Goal: Find specific page/section: Find specific page/section

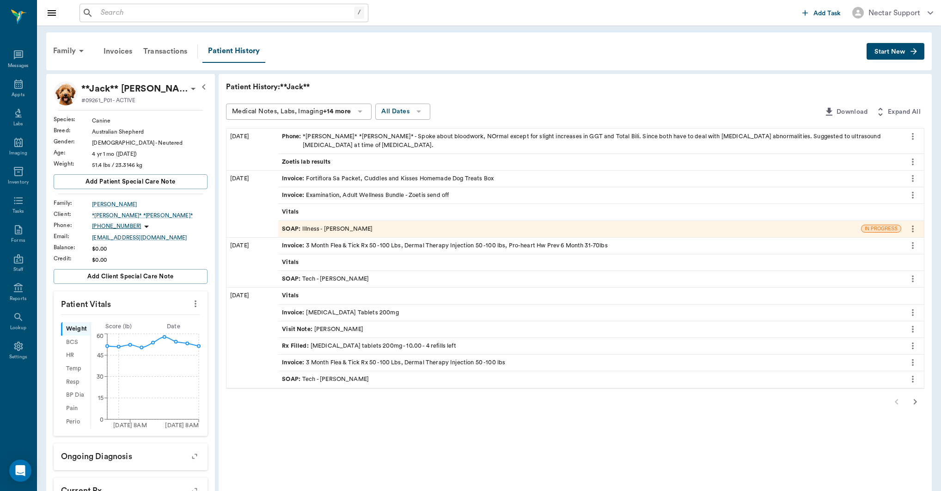
click at [278, 15] on input "text" at bounding box center [225, 12] width 257 height 13
click at [80, 51] on icon at bounding box center [81, 50] width 11 height 11
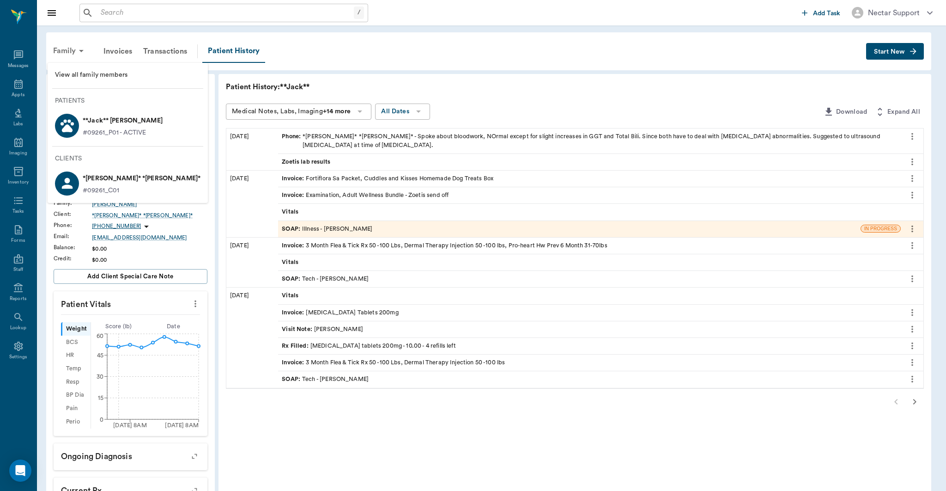
click at [80, 51] on div at bounding box center [473, 245] width 946 height 491
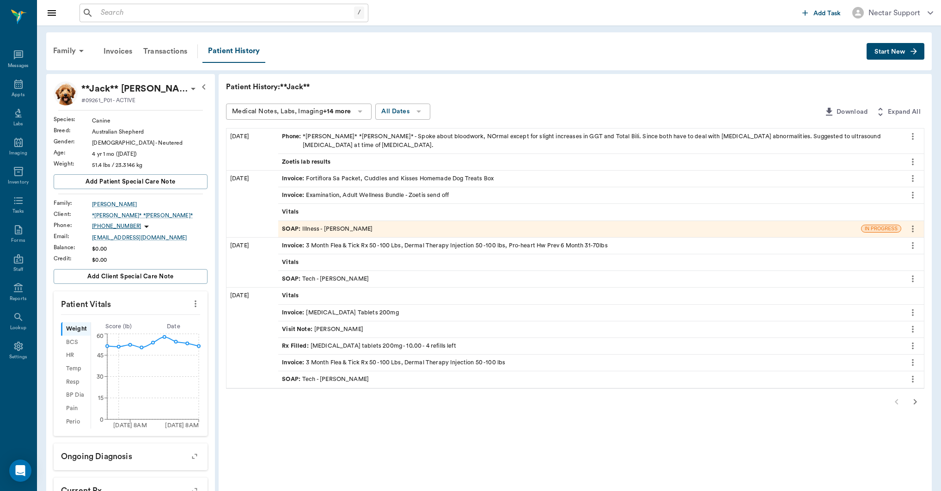
click at [171, 16] on input "text" at bounding box center [225, 12] width 257 height 13
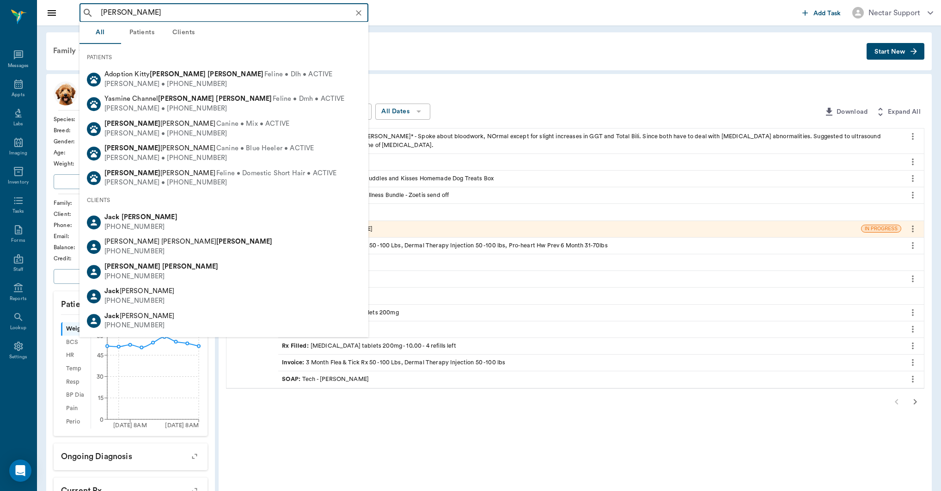
type input "[PERSON_NAME]"
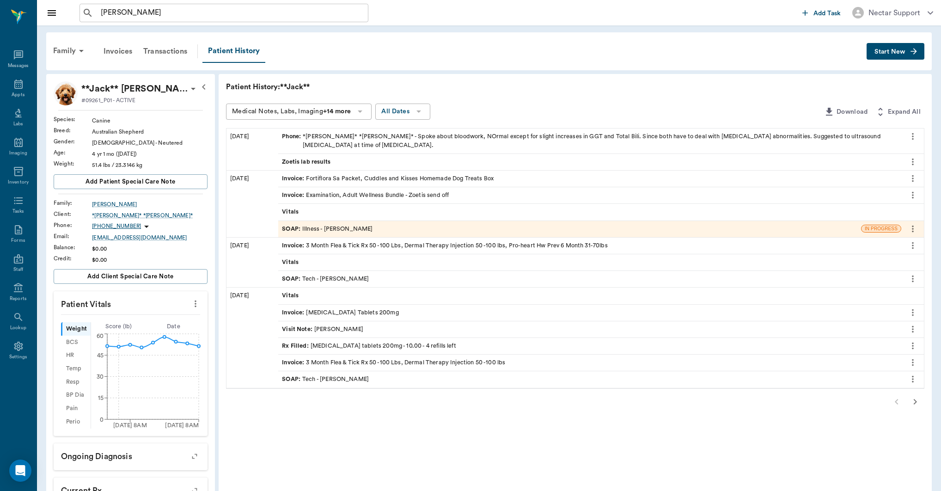
click at [475, 65] on div "Family Invoices Transactions Patient History Start New" at bounding box center [488, 51] width 885 height 38
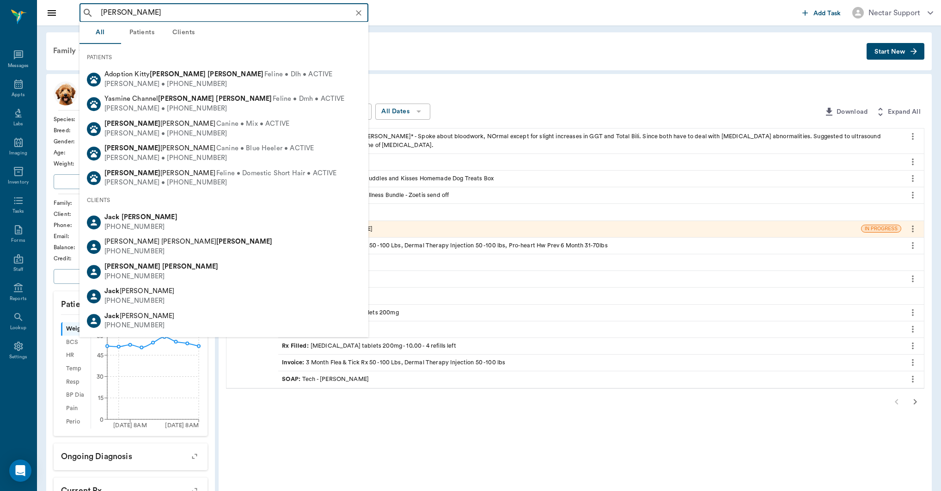
click at [213, 11] on input "[PERSON_NAME]" at bounding box center [231, 12] width 268 height 13
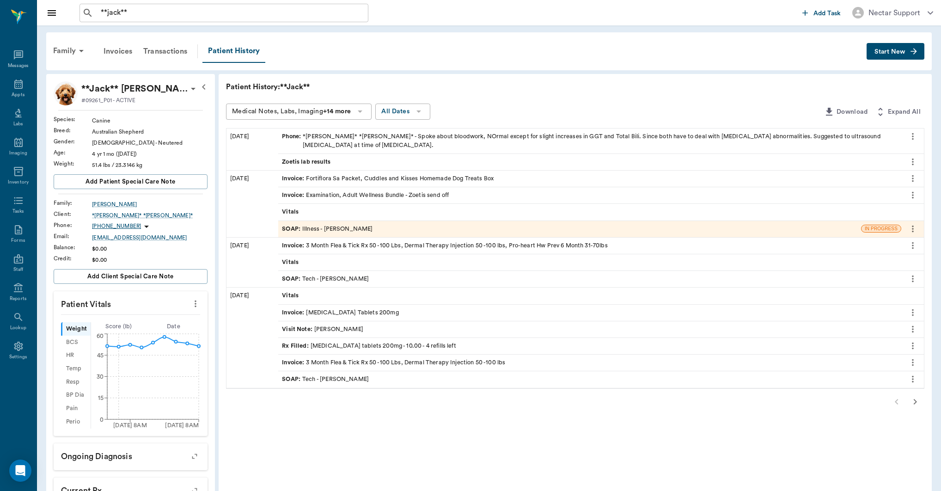
click at [391, 43] on div "Family Invoices Transactions Patient History" at bounding box center [457, 51] width 819 height 23
click at [208, 14] on input "**jack**" at bounding box center [231, 12] width 268 height 13
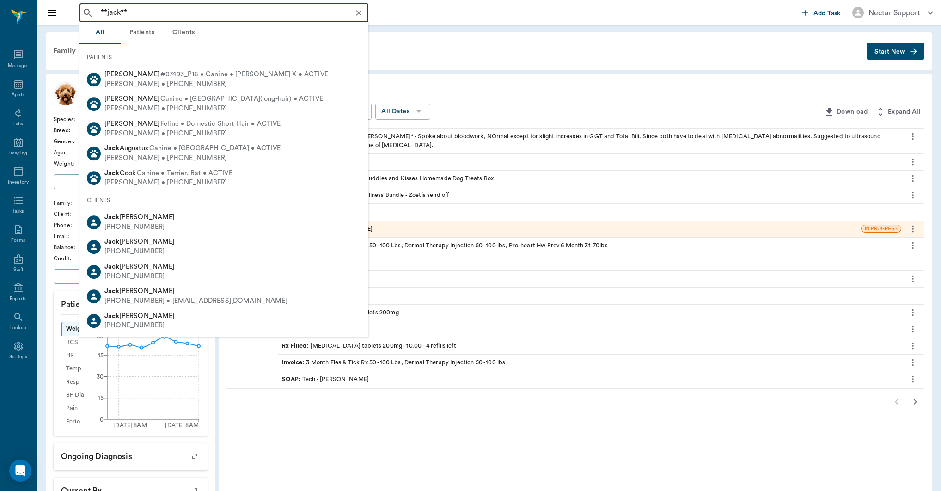
click at [207, 13] on input "**jack**" at bounding box center [231, 12] width 268 height 13
type input "**jack** smith"
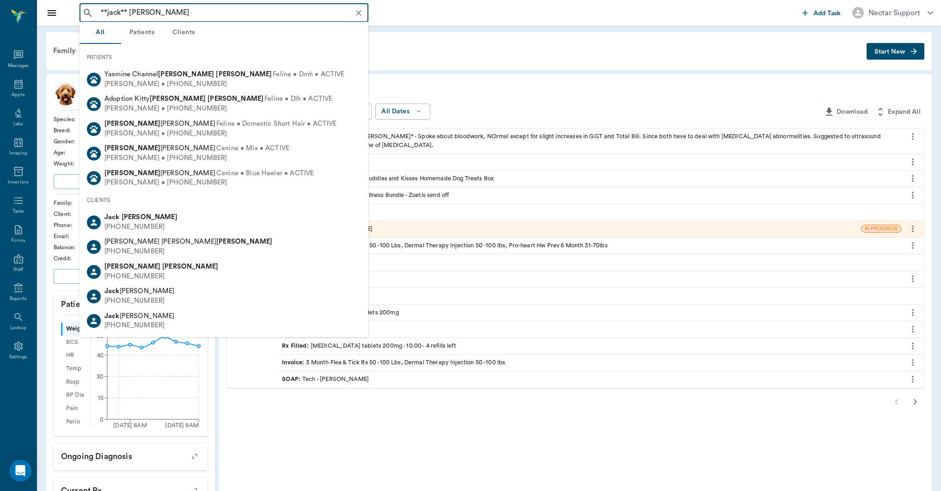
click at [357, 13] on icon "Clear" at bounding box center [358, 12] width 9 height 9
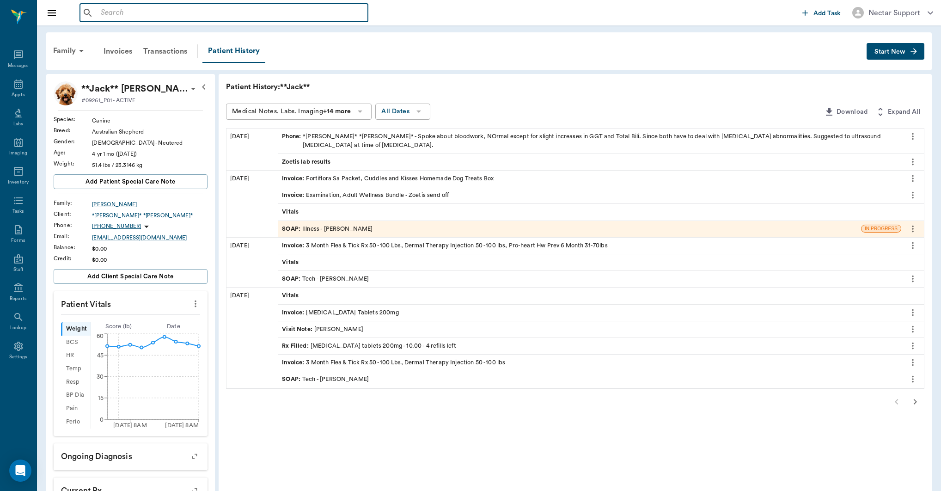
click at [273, 16] on input "text" at bounding box center [230, 12] width 267 height 13
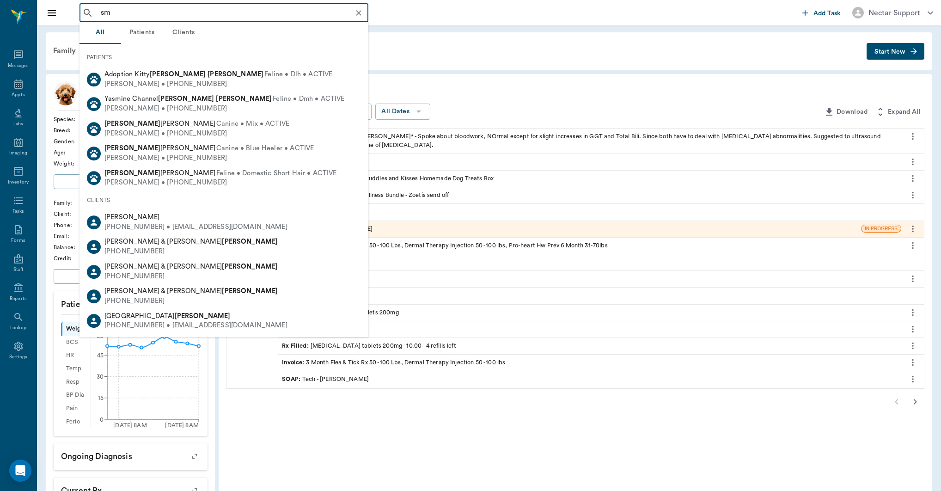
type input "s"
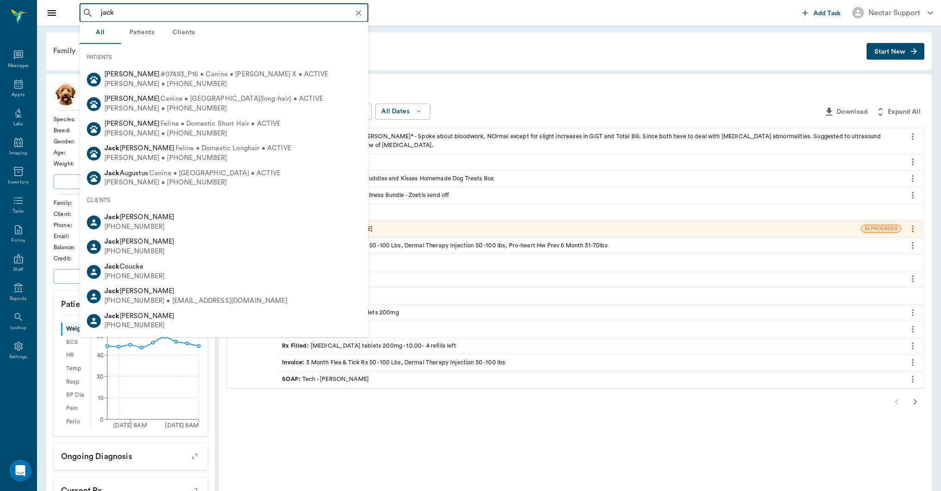
type input "jack"
drag, startPoint x: 512, startPoint y: 51, endPoint x: 507, endPoint y: 51, distance: 5.6
click at [512, 51] on div "Family Invoices Transactions Patient History" at bounding box center [457, 51] width 819 height 23
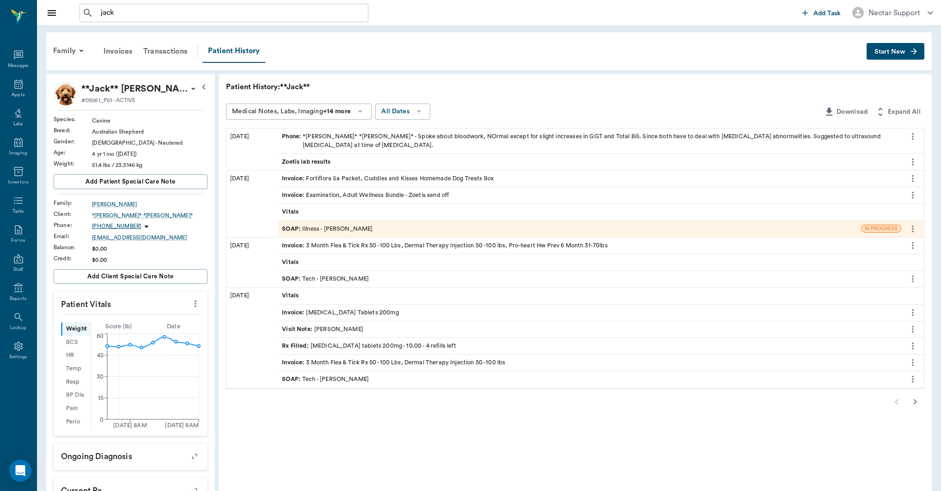
click at [125, 213] on div "*[PERSON_NAME]* *[PERSON_NAME]*" at bounding box center [150, 215] width 116 height 8
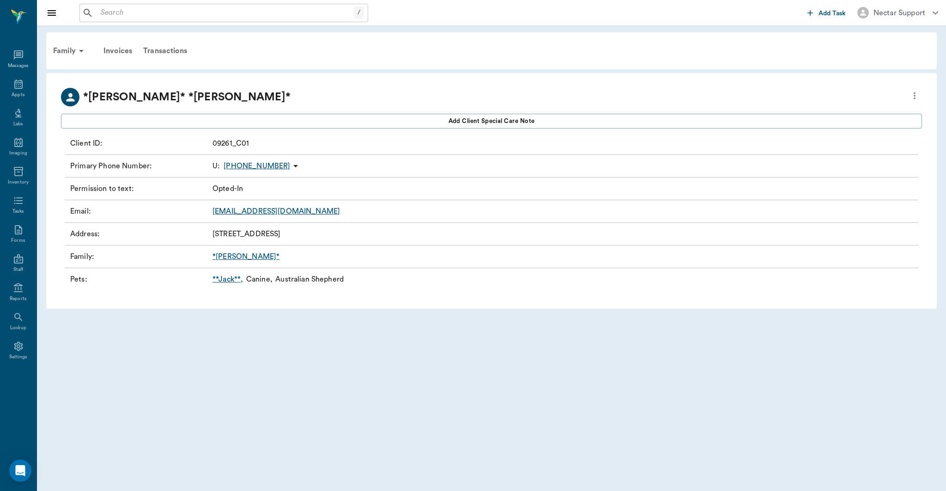
click at [73, 53] on div "Family" at bounding box center [70, 51] width 45 height 22
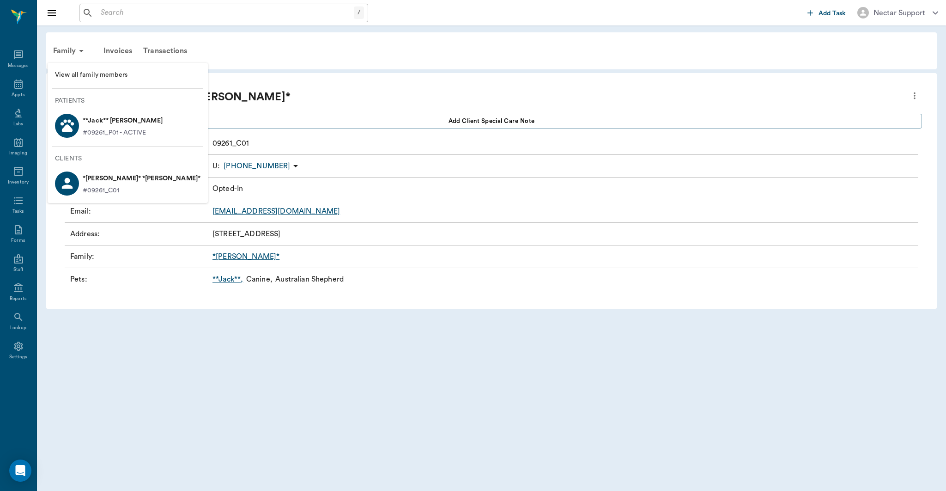
click at [106, 124] on p "**Jack** [PERSON_NAME]" at bounding box center [123, 120] width 80 height 15
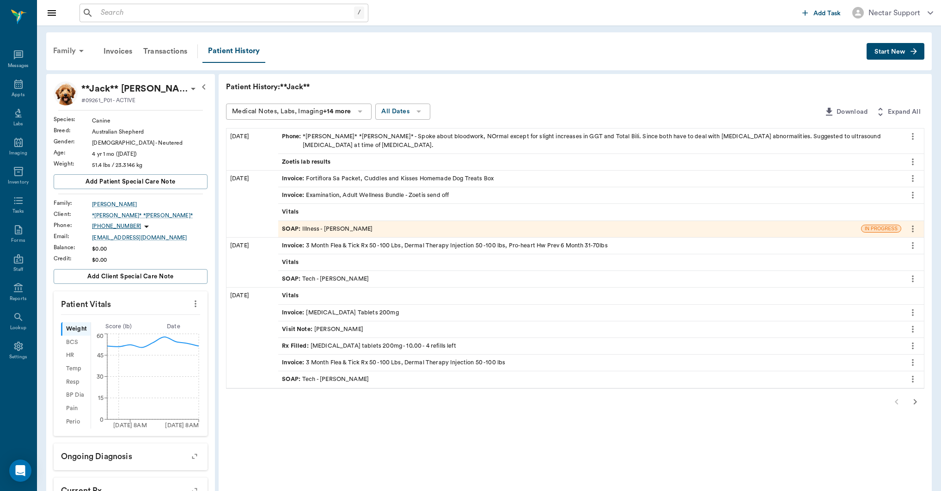
click at [74, 51] on div "Family" at bounding box center [70, 51] width 45 height 22
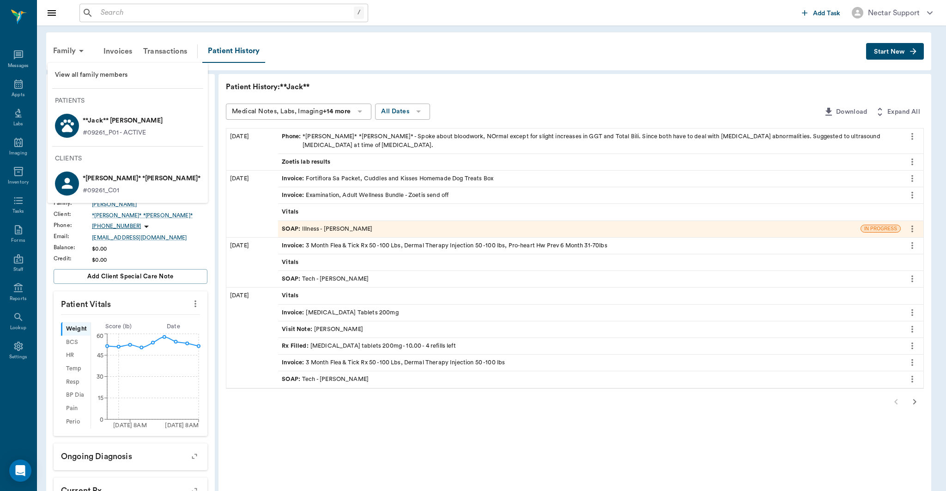
click at [116, 182] on p "*[PERSON_NAME]* *[PERSON_NAME]*" at bounding box center [142, 178] width 118 height 15
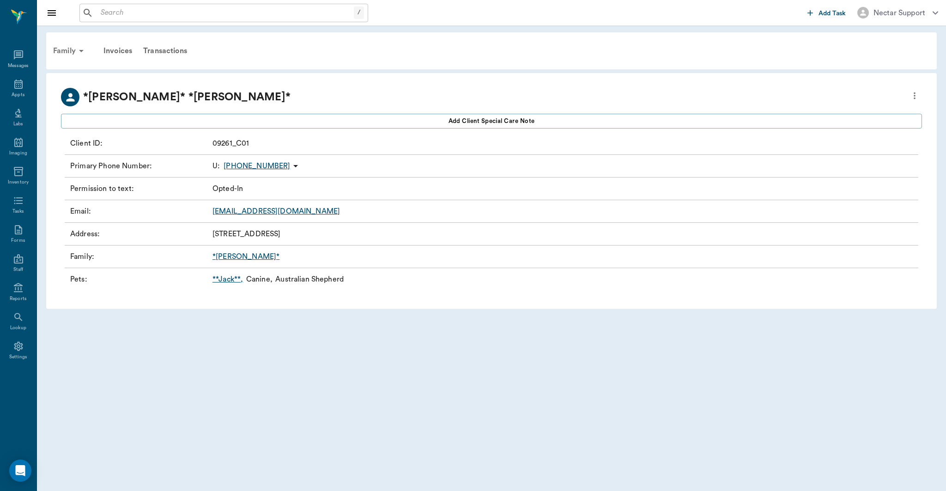
click at [80, 54] on icon at bounding box center [81, 50] width 11 height 11
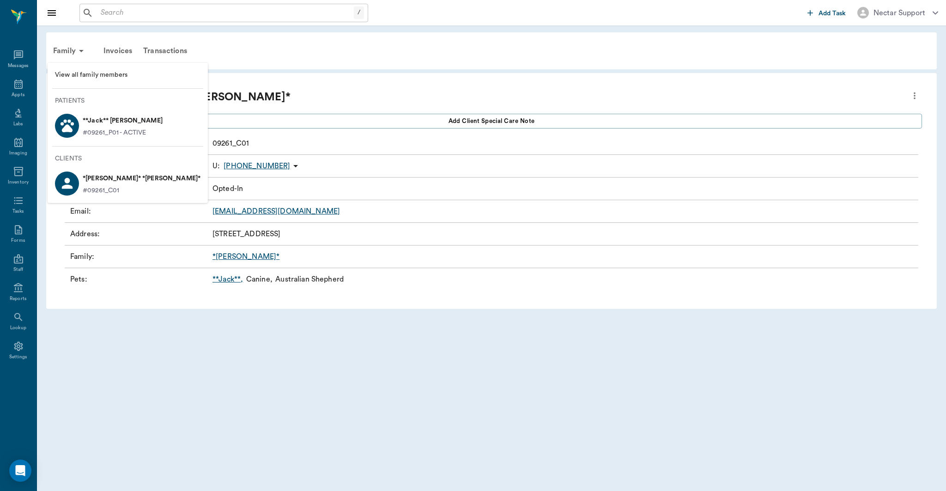
click at [86, 73] on span "View all family members" at bounding box center [128, 75] width 146 height 10
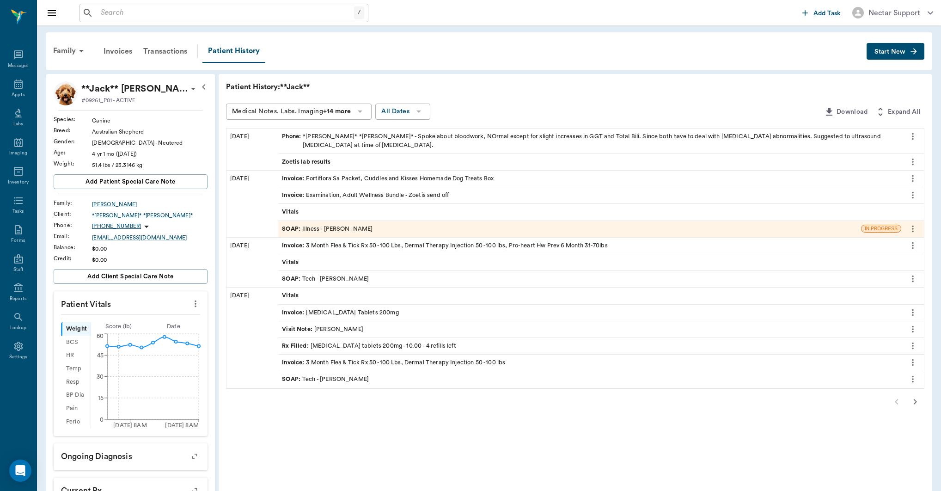
click at [231, 16] on input "text" at bounding box center [225, 12] width 257 height 13
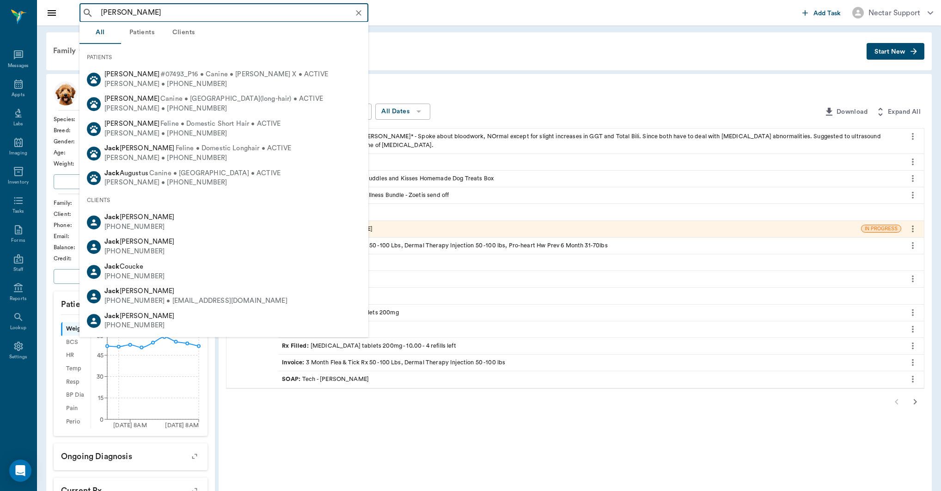
type input "[PERSON_NAME]"
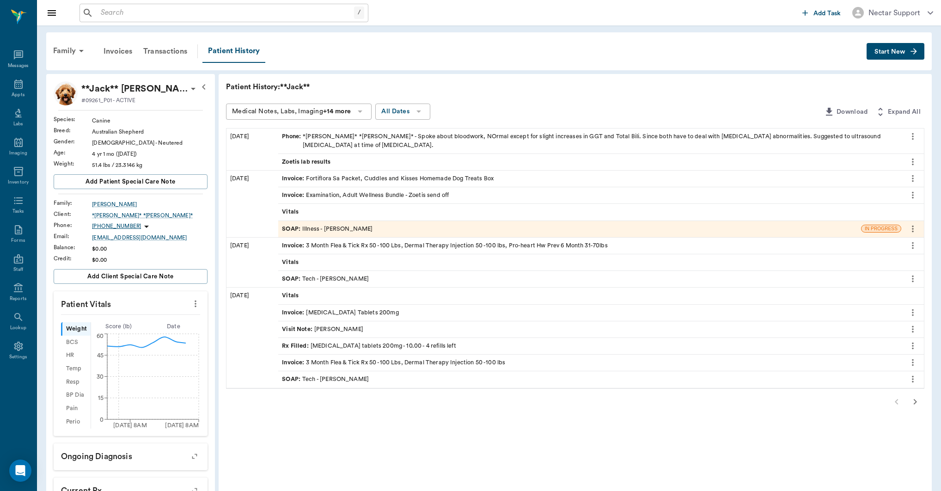
click at [205, 14] on input "text" at bounding box center [225, 12] width 257 height 13
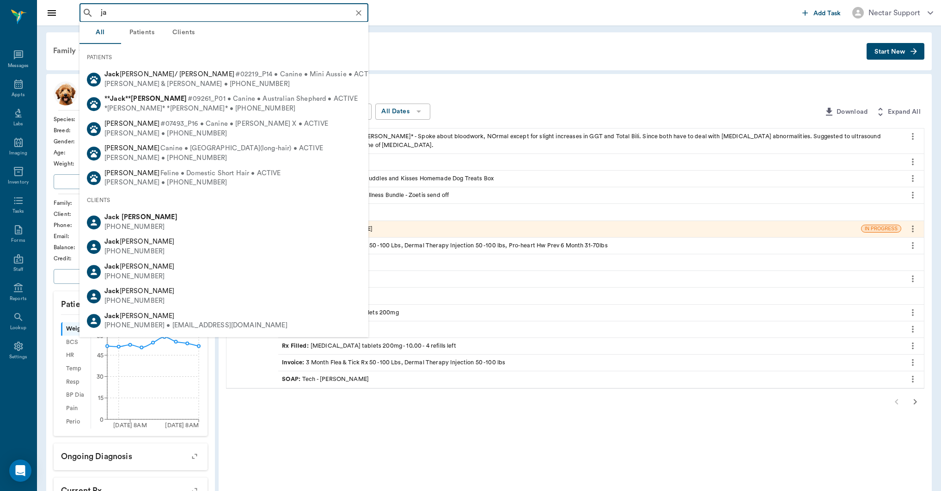
type input "j"
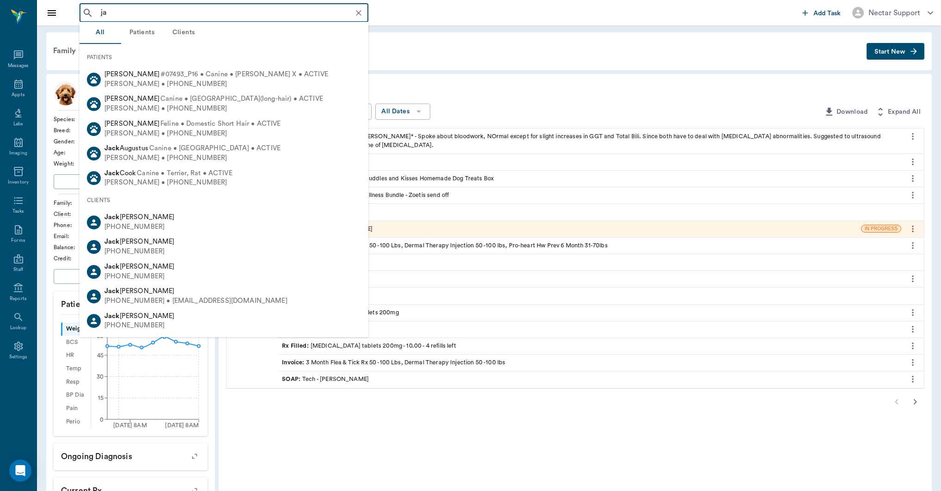
type input "j"
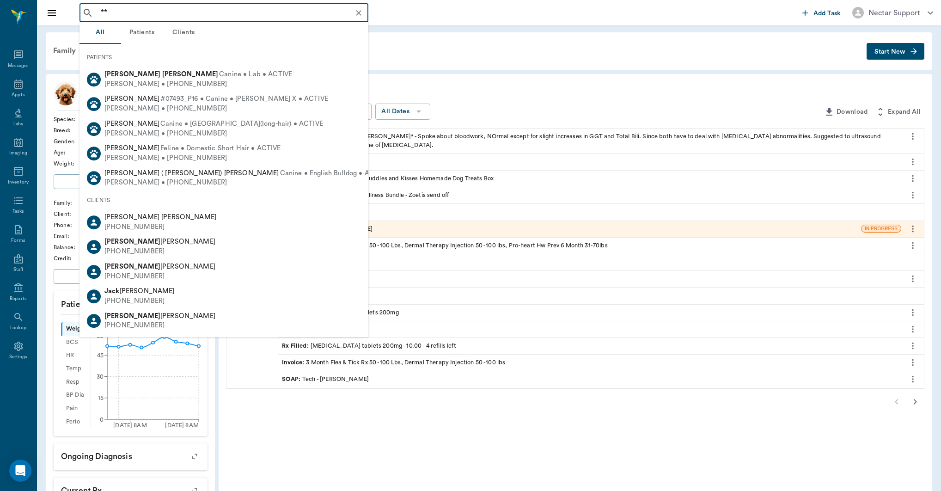
type input "*"
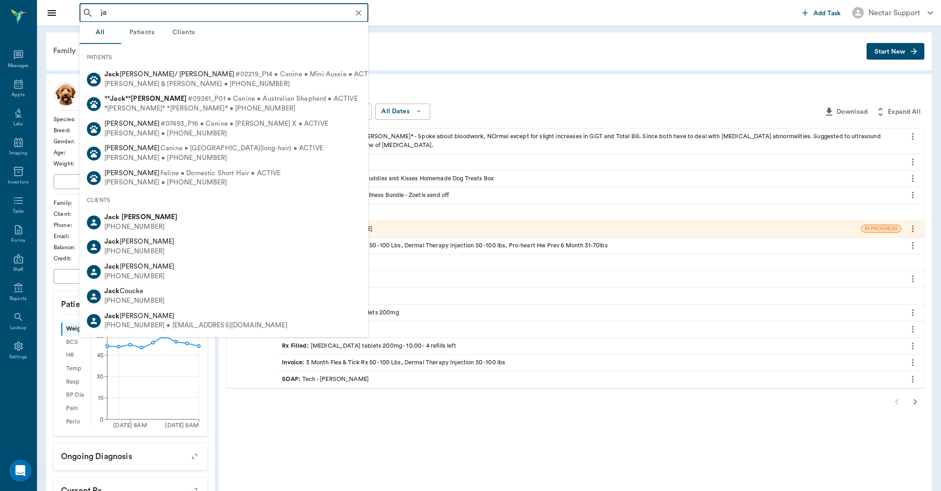
type input "j"
click at [420, 37] on div "Family Invoices Transactions Patient History Start New" at bounding box center [488, 51] width 885 height 38
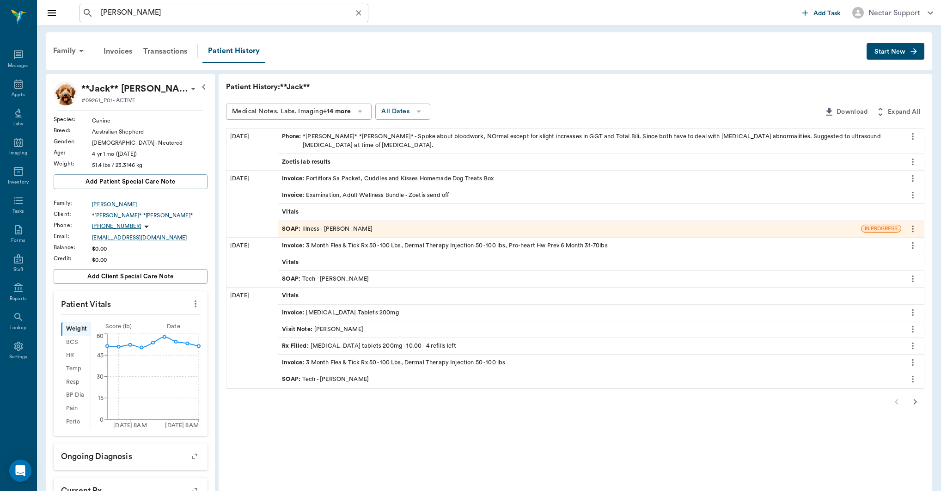
click at [207, 12] on input "[PERSON_NAME]" at bounding box center [231, 12] width 268 height 13
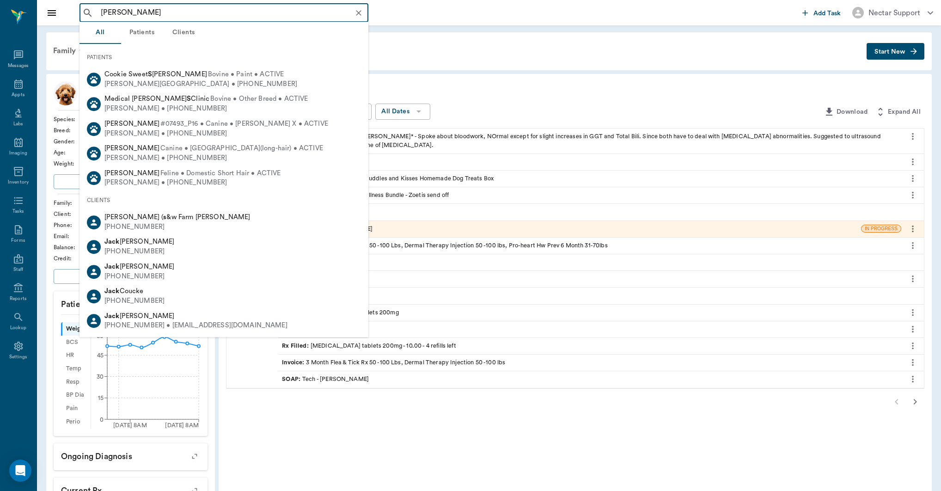
click at [207, 12] on input "[PERSON_NAME]" at bounding box center [231, 12] width 268 height 13
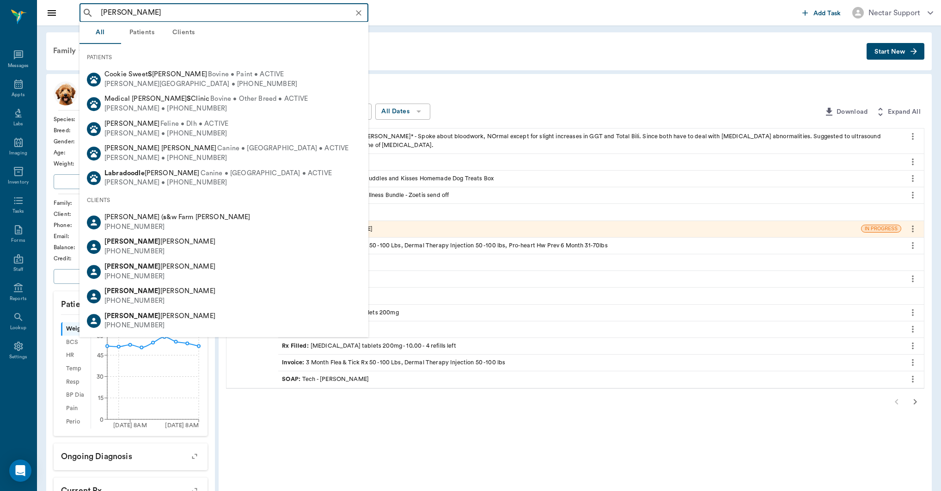
click at [151, 10] on input "[PERSON_NAME]" at bounding box center [231, 12] width 268 height 13
type input "l"
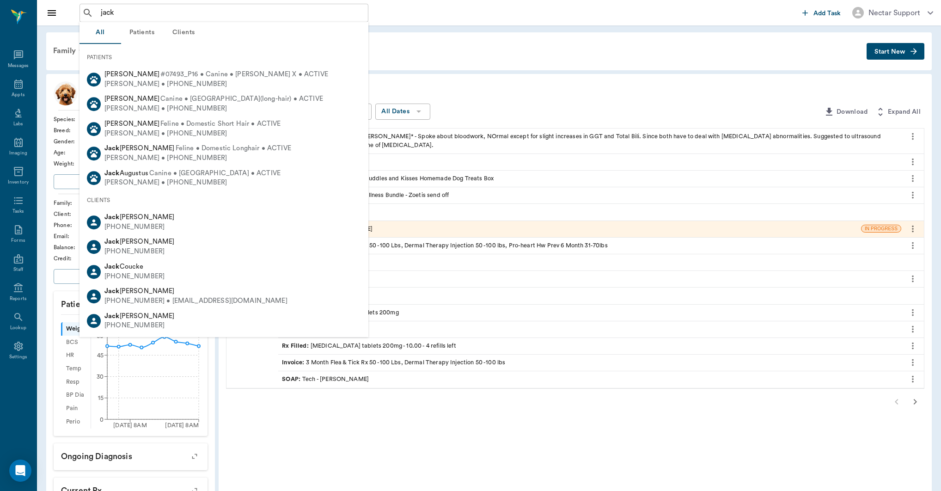
click at [146, 32] on button "Patients" at bounding box center [142, 33] width 42 height 22
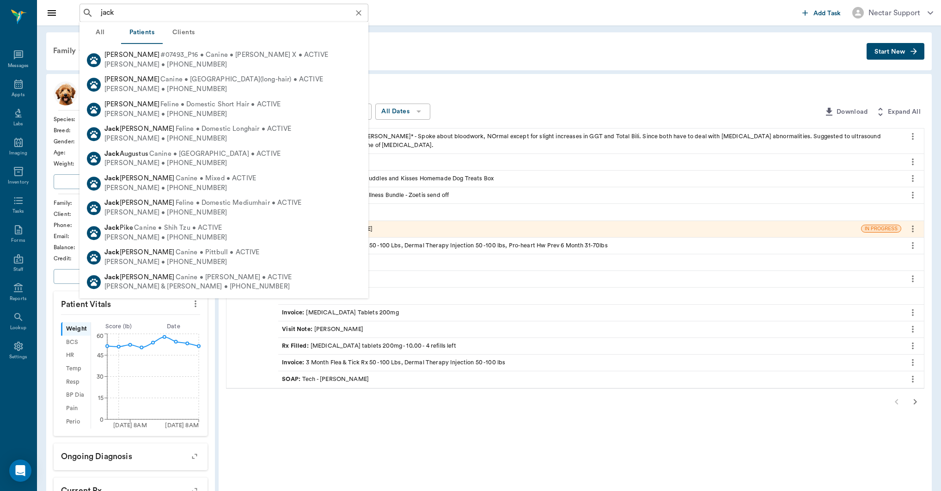
click at [150, 11] on input "jack" at bounding box center [231, 12] width 268 height 13
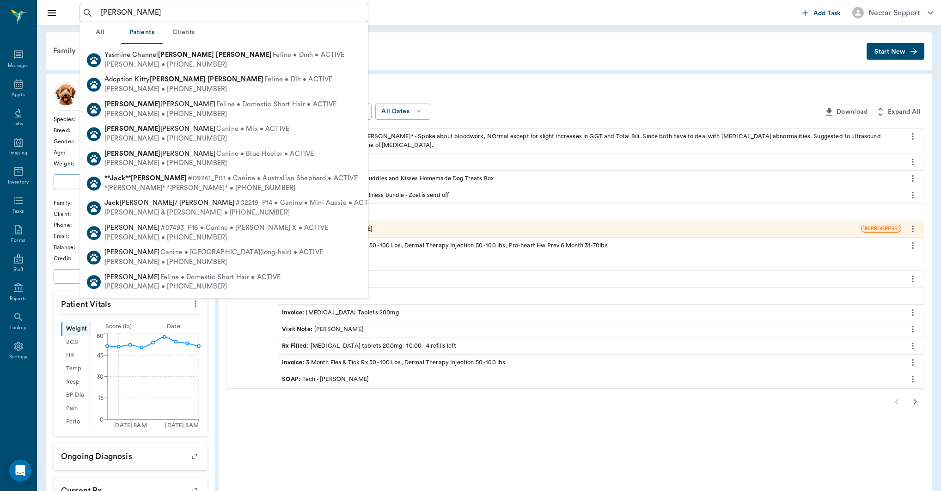
click at [101, 34] on button "All" at bounding box center [100, 33] width 42 height 22
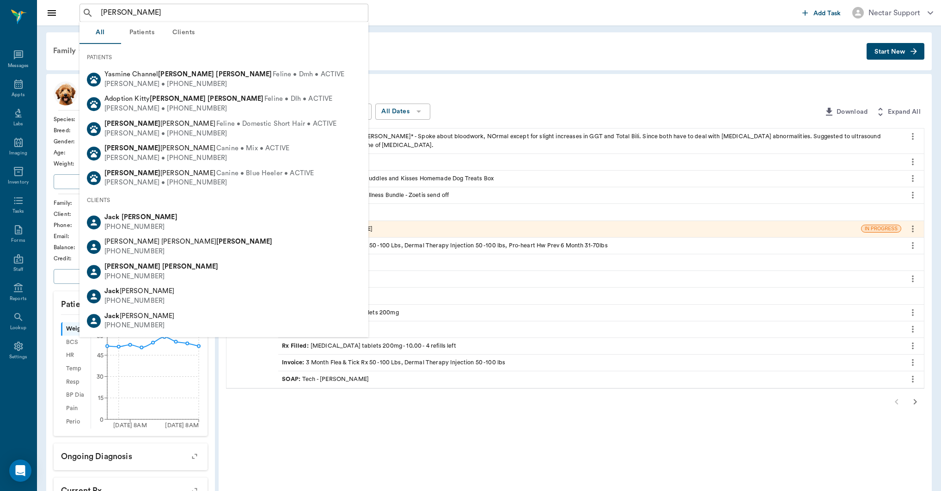
click at [146, 34] on button "Patients" at bounding box center [142, 33] width 42 height 22
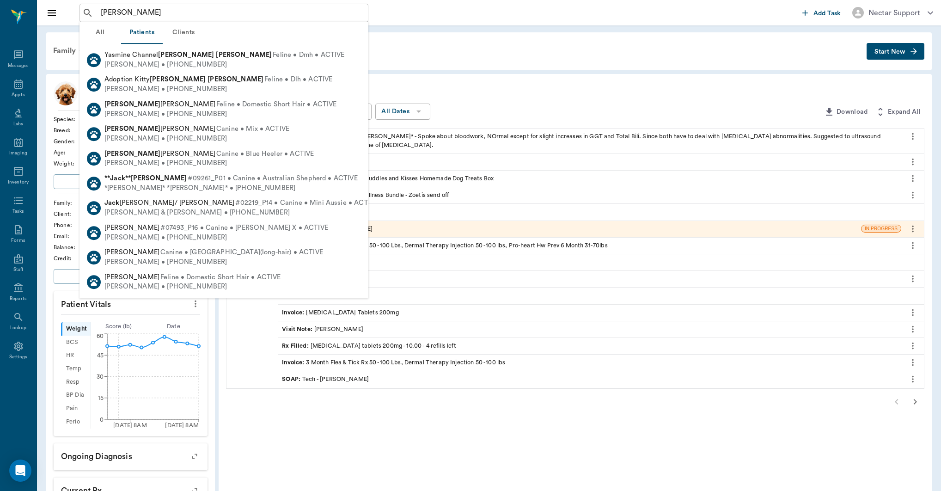
click at [98, 34] on button "All" at bounding box center [100, 33] width 42 height 22
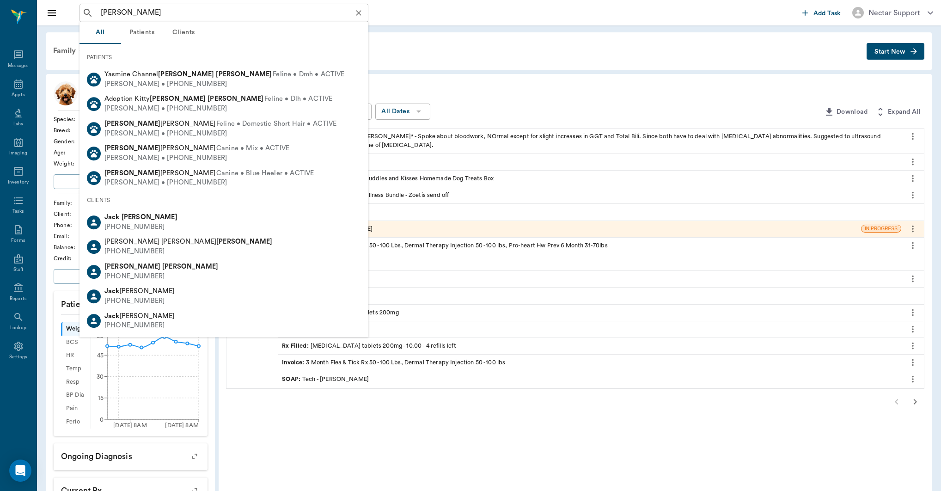
click at [159, 16] on input "[PERSON_NAME]" at bounding box center [231, 12] width 268 height 13
click at [158, 15] on input "[PERSON_NAME]" at bounding box center [231, 12] width 268 height 13
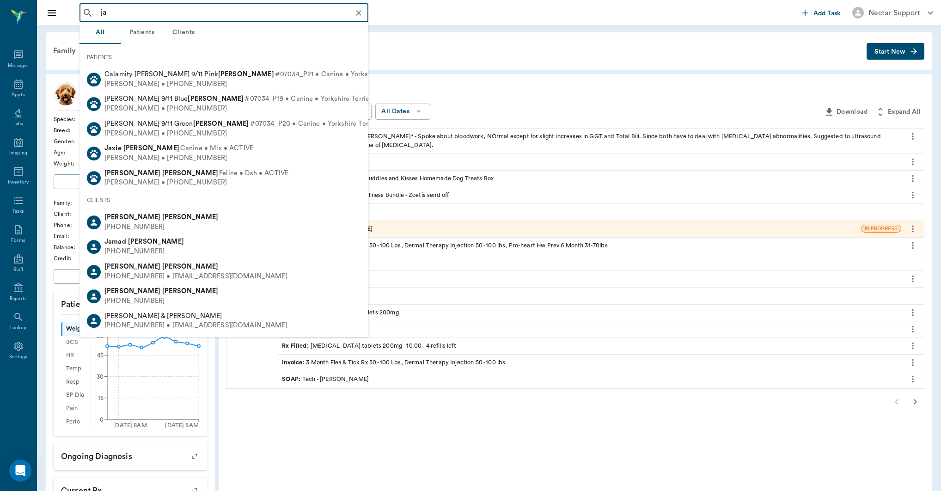
type input "j"
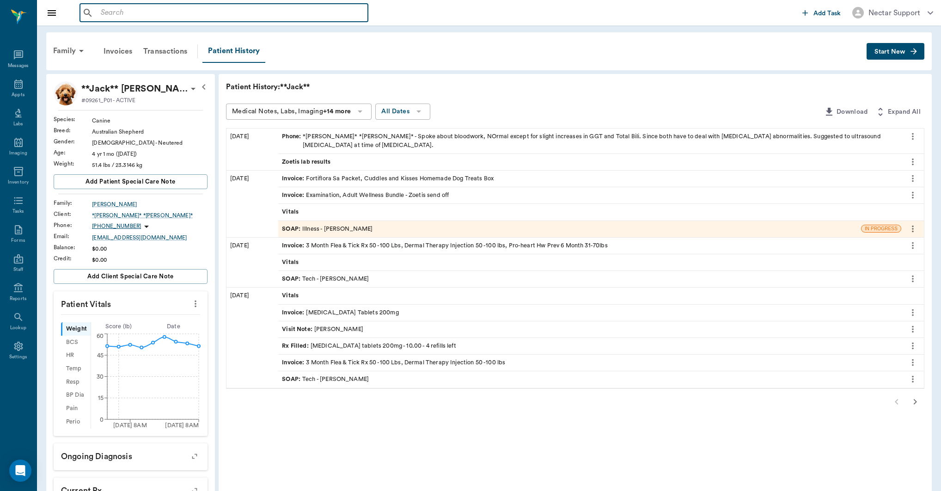
click at [236, 8] on input "text" at bounding box center [230, 12] width 267 height 13
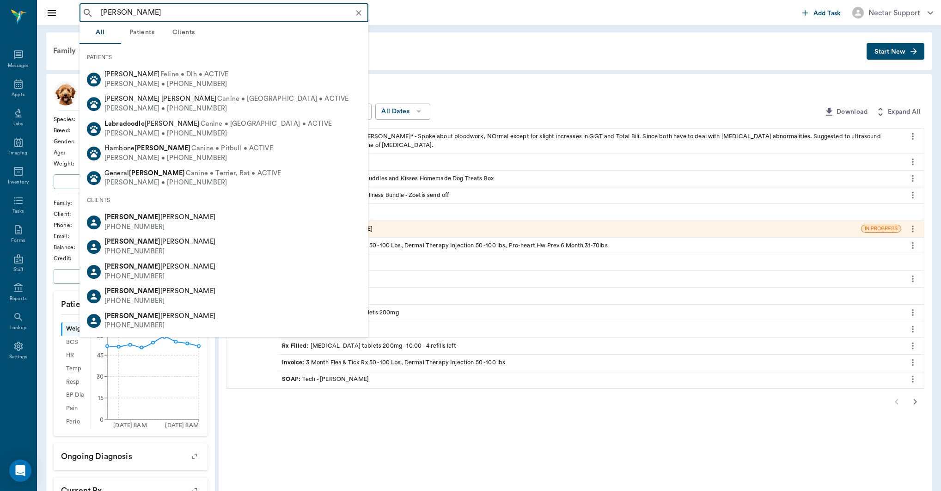
type input "[PERSON_NAME]"
